Goal: Transaction & Acquisition: Purchase product/service

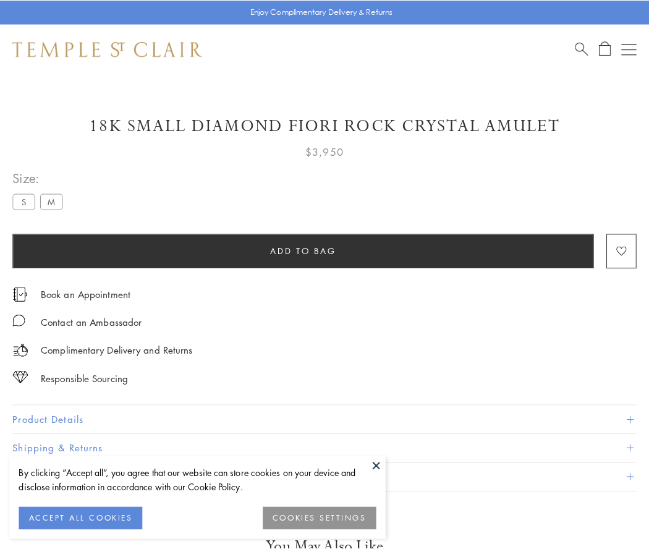
scroll to position [53, 0]
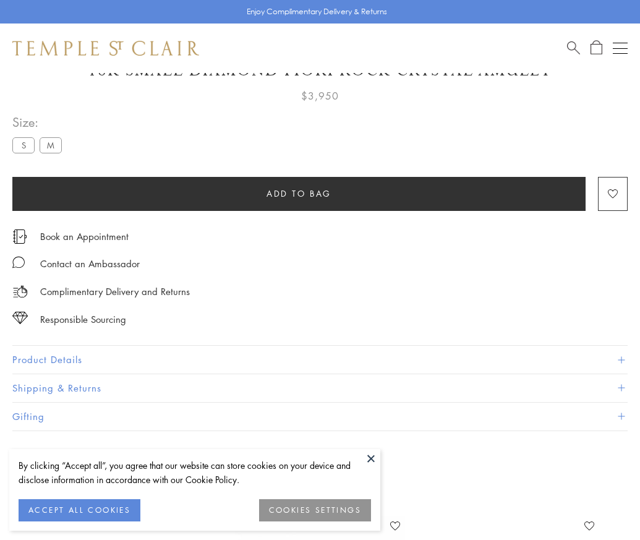
click at [299, 193] on span "Add to bag" at bounding box center [299, 194] width 65 height 14
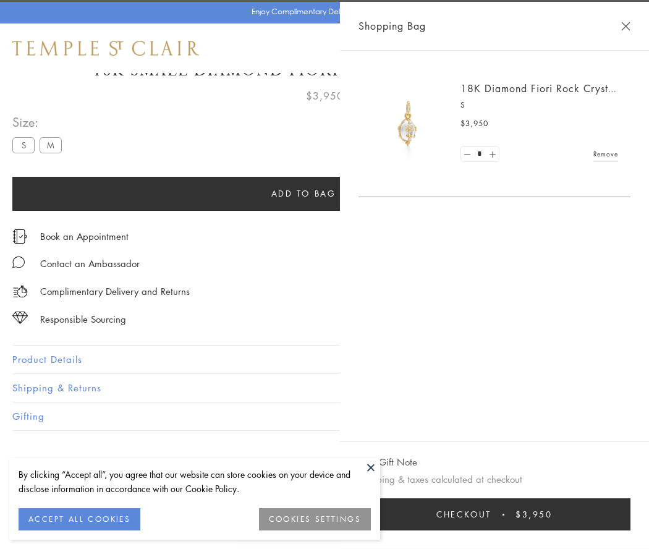
click at [492, 514] on span "Checkout" at bounding box center [464, 515] width 55 height 14
